Goal: Information Seeking & Learning: Learn about a topic

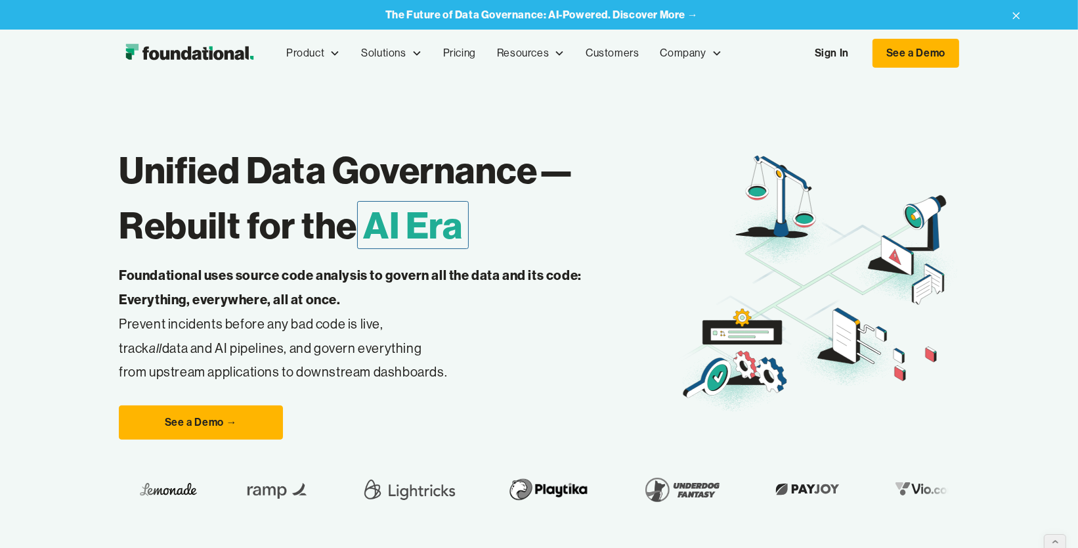
click at [79, 124] on div "Unified Data Governance— Rebuilt for the AI Era Foundational uses source code a…" at bounding box center [539, 318] width 1078 height 483
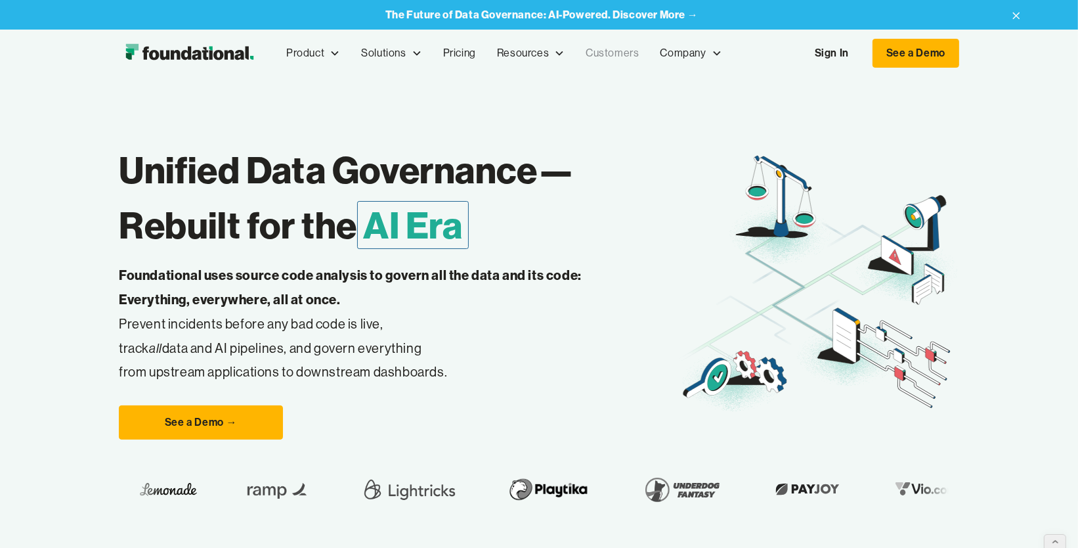
click at [606, 51] on link "Customers" at bounding box center [612, 53] width 74 height 43
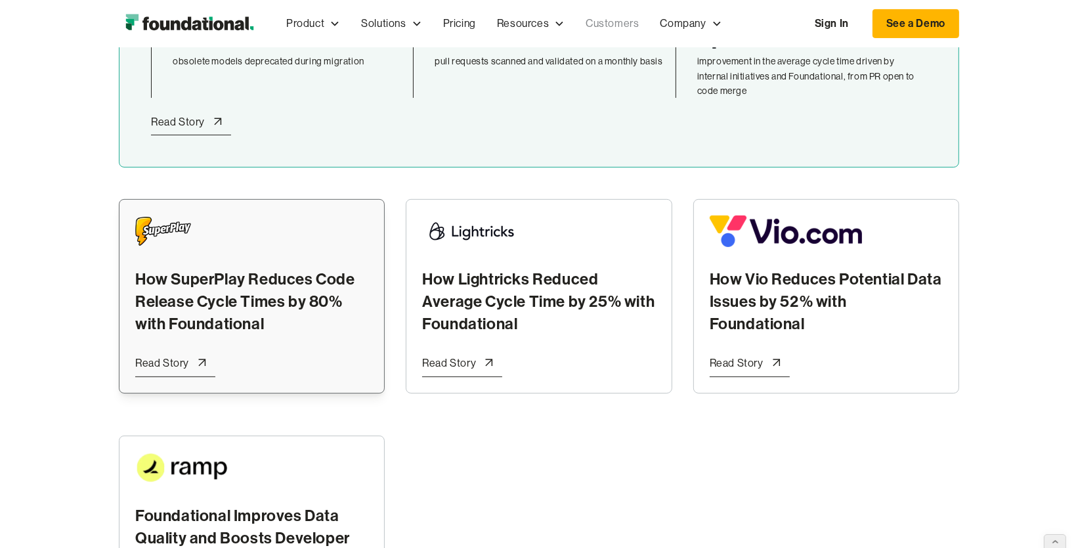
scroll to position [408, 0]
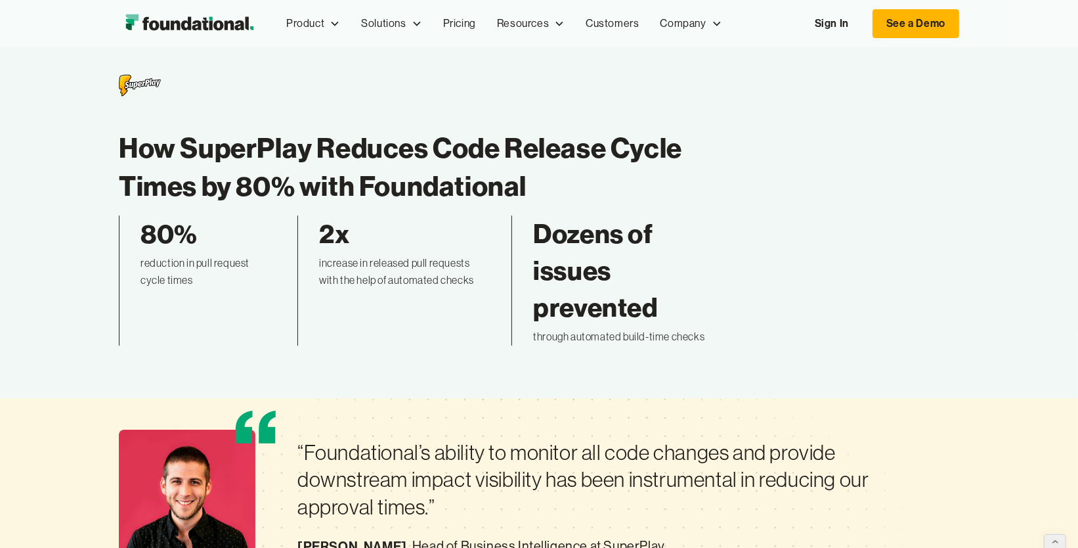
scroll to position [51, 0]
